Goal: Obtain resource: Download file/media

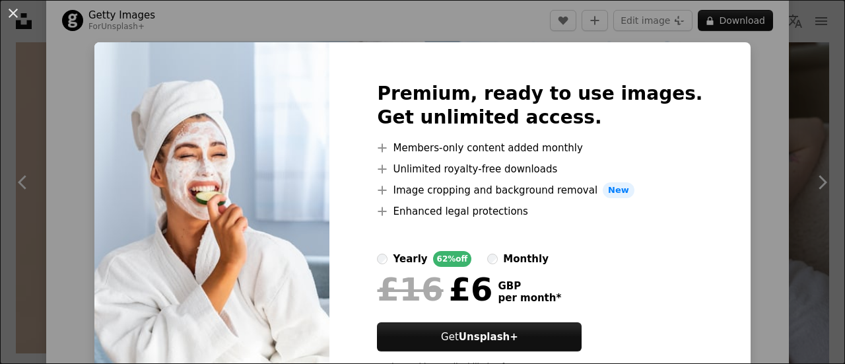
scroll to position [59, 0]
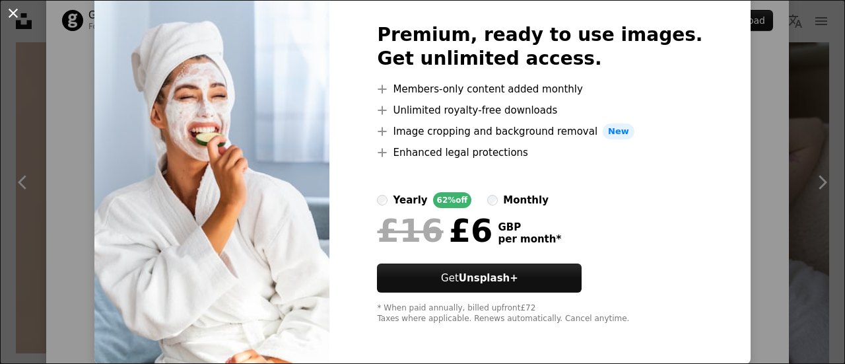
click at [13, 18] on button "An X shape" at bounding box center [13, 13] width 16 height 16
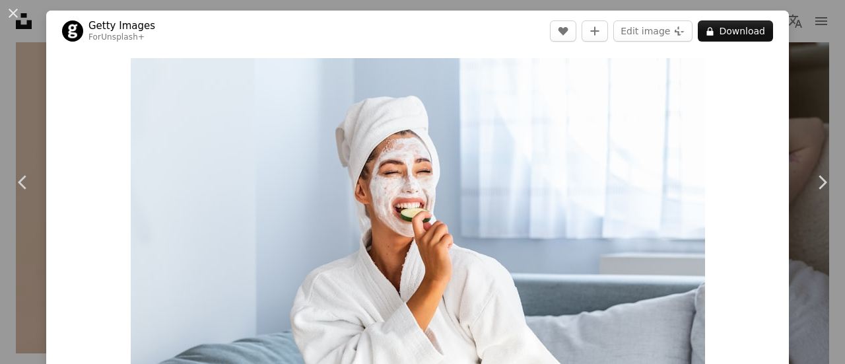
drag, startPoint x: 13, startPoint y: 13, endPoint x: 711, endPoint y: 18, distance: 698.2
click at [13, 13] on button "An X shape" at bounding box center [13, 13] width 16 height 16
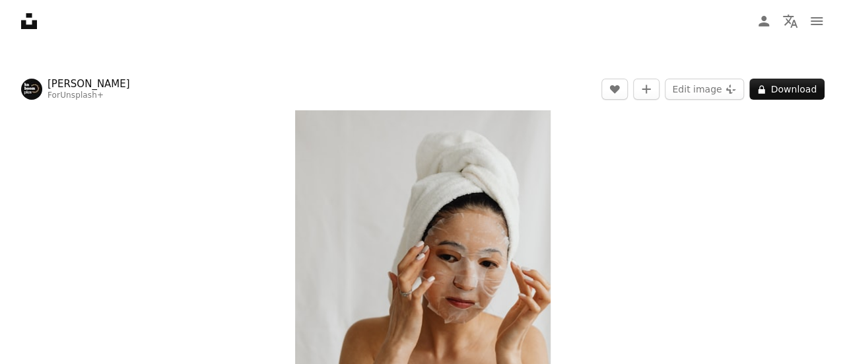
scroll to position [66, 0]
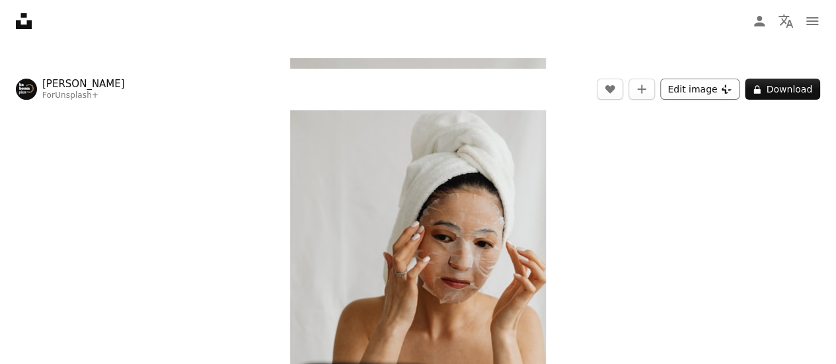
click at [698, 92] on button "Edit image Plus sign for Unsplash+" at bounding box center [699, 89] width 79 height 21
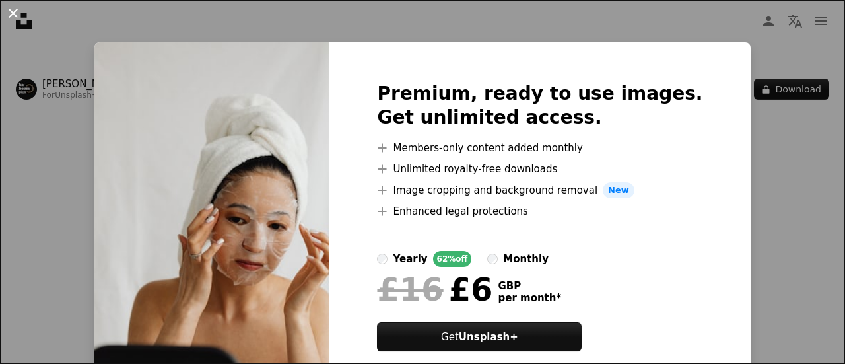
click at [14, 10] on button "An X shape" at bounding box center [13, 13] width 16 height 16
